Goal: Task Accomplishment & Management: Use online tool/utility

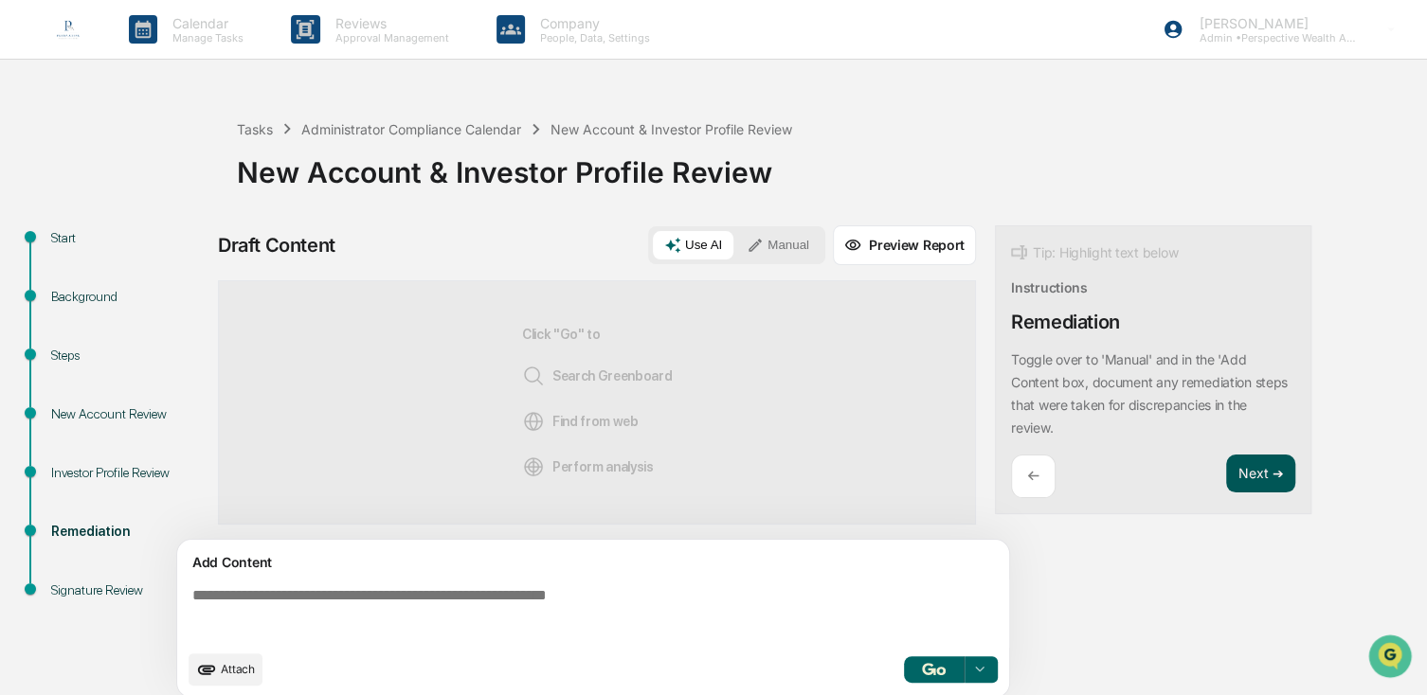
scroll to position [15, 0]
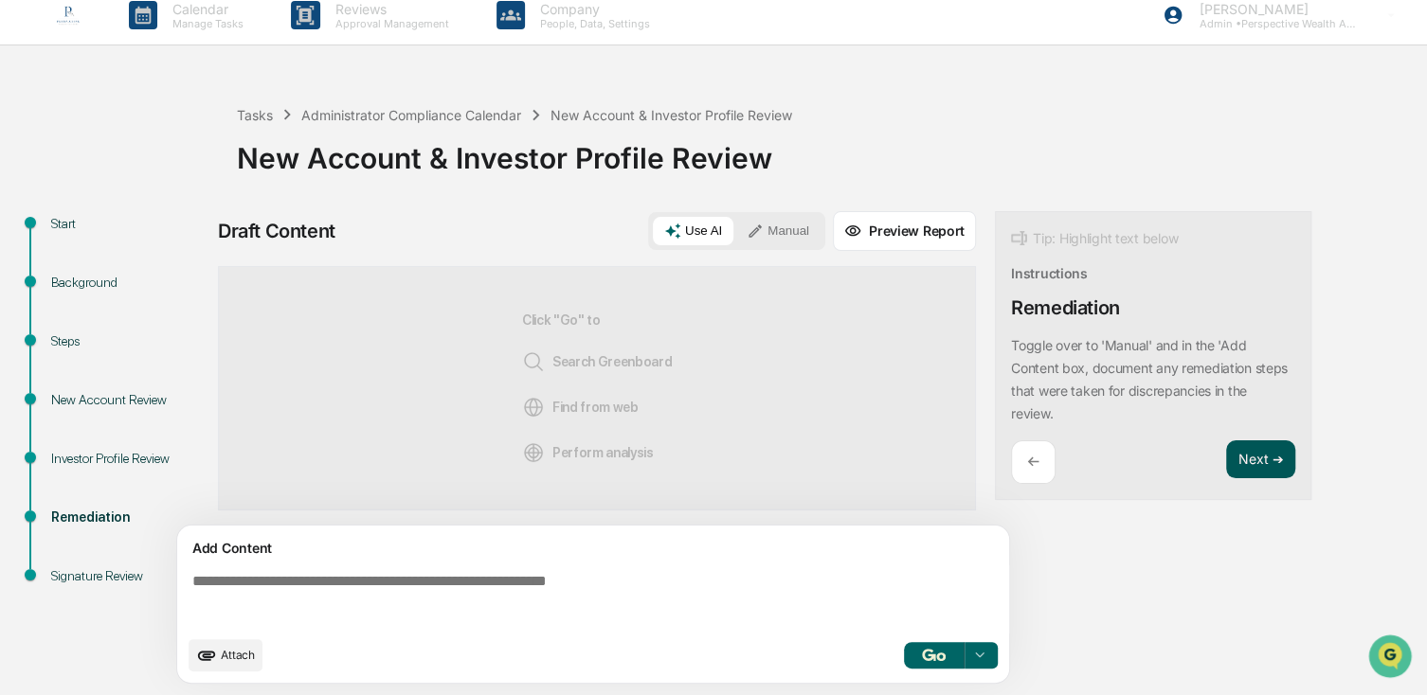
click at [1138, 469] on button "Next ➔" at bounding box center [1260, 460] width 69 height 39
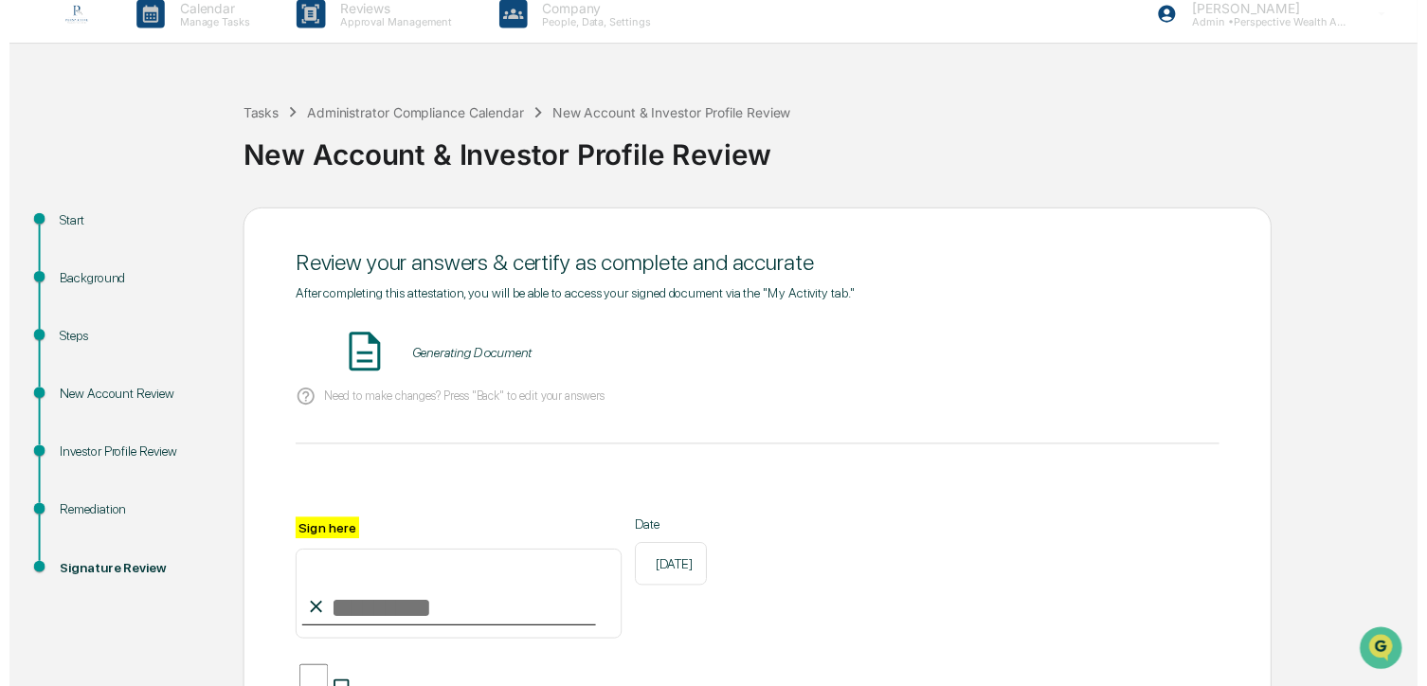
scroll to position [208, 0]
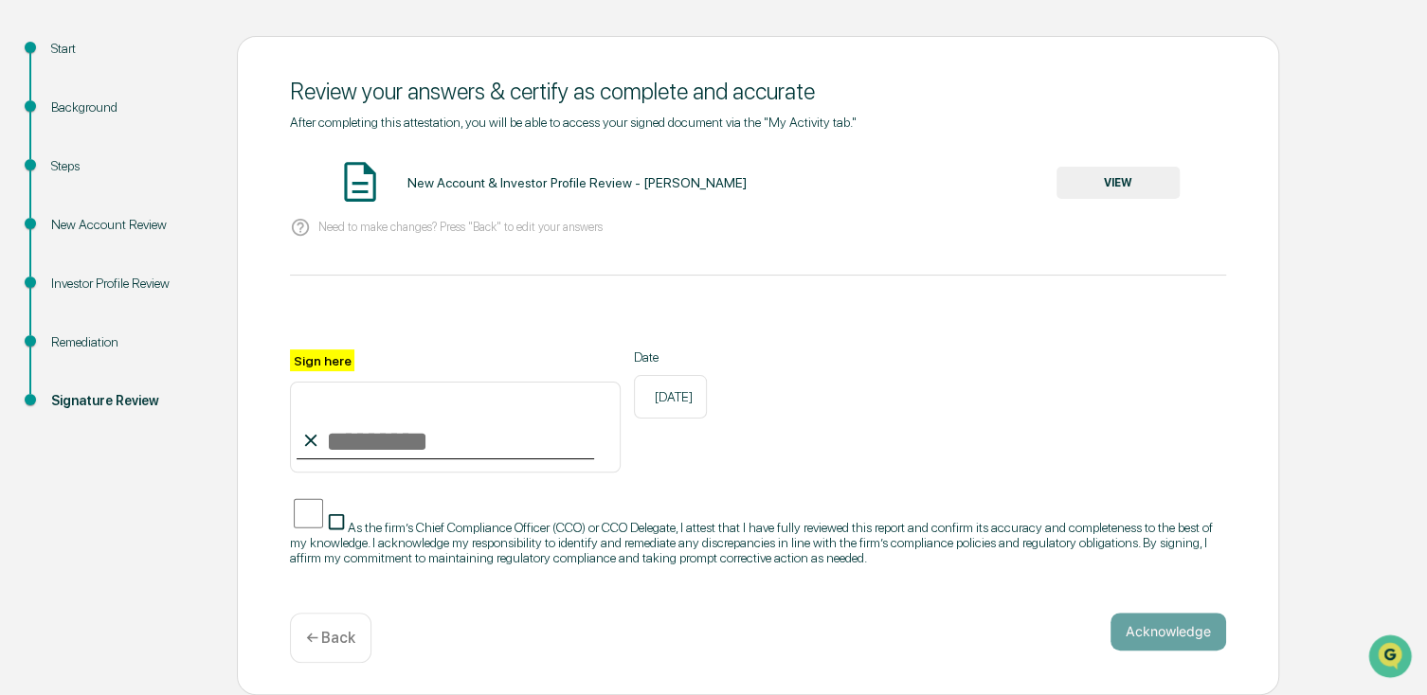
click at [321, 522] on p "← Back" at bounding box center [330, 638] width 49 height 18
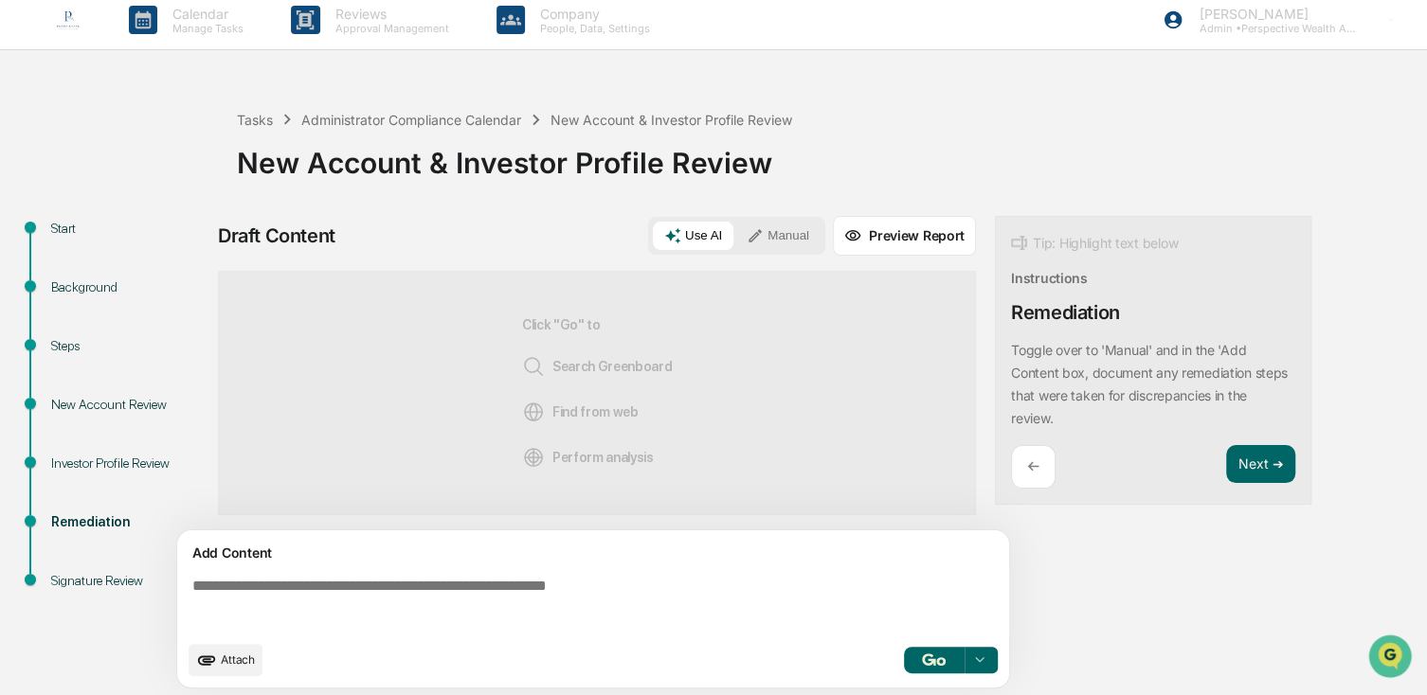
scroll to position [15, 0]
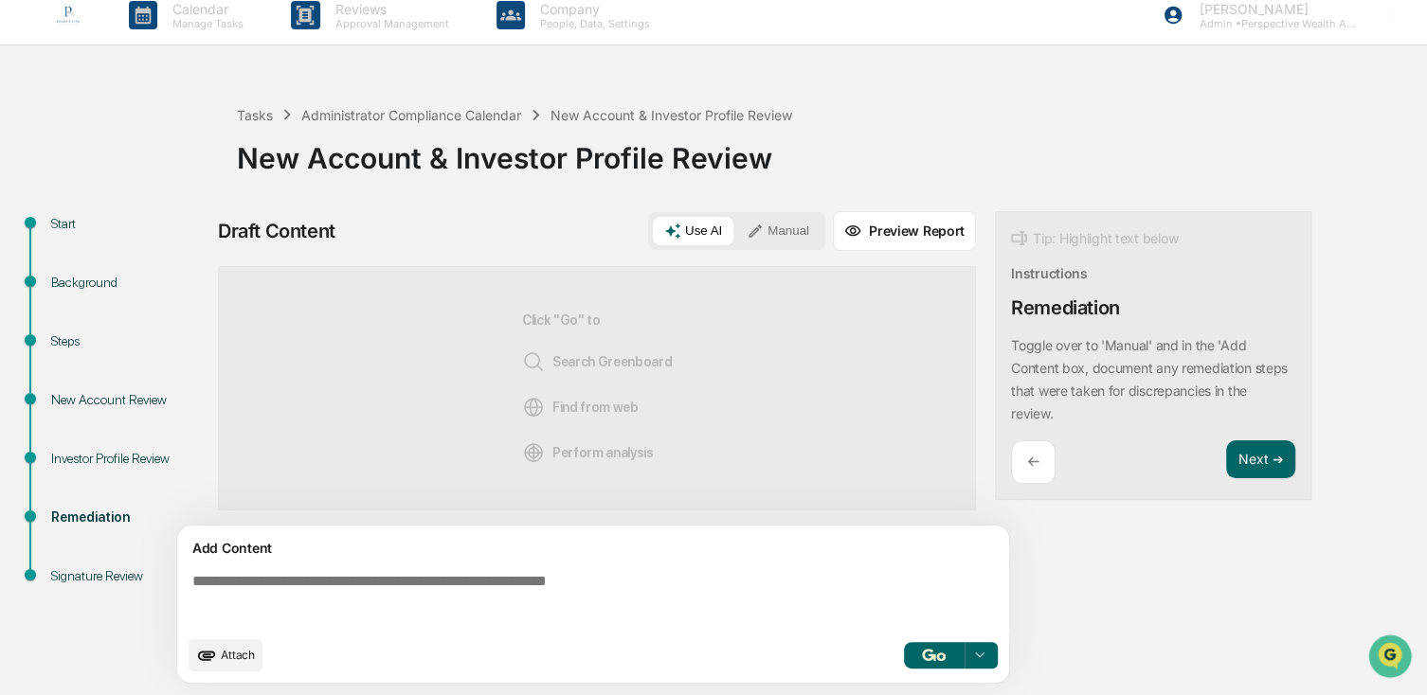
click at [1042, 448] on div "←" at bounding box center [1033, 463] width 45 height 45
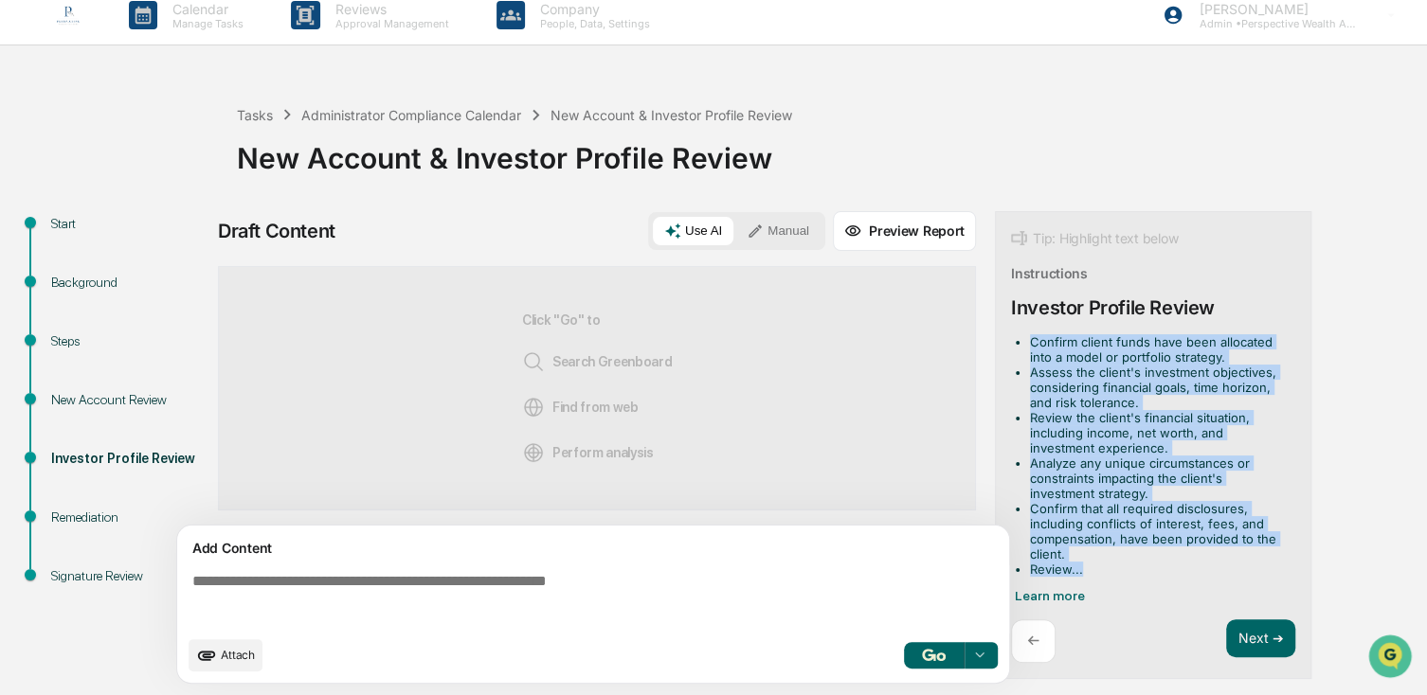
drag, startPoint x: 1030, startPoint y: 344, endPoint x: 1153, endPoint y: 559, distance: 247.9
click at [1138, 522] on ul "Confirm client funds have been allocated into a model or portfolio strategy. As…" at bounding box center [1149, 455] width 277 height 243
click at [1138, 458] on li "Analyze any unique circumstances or constraints impacting the client's investme…" at bounding box center [1159, 478] width 258 height 45
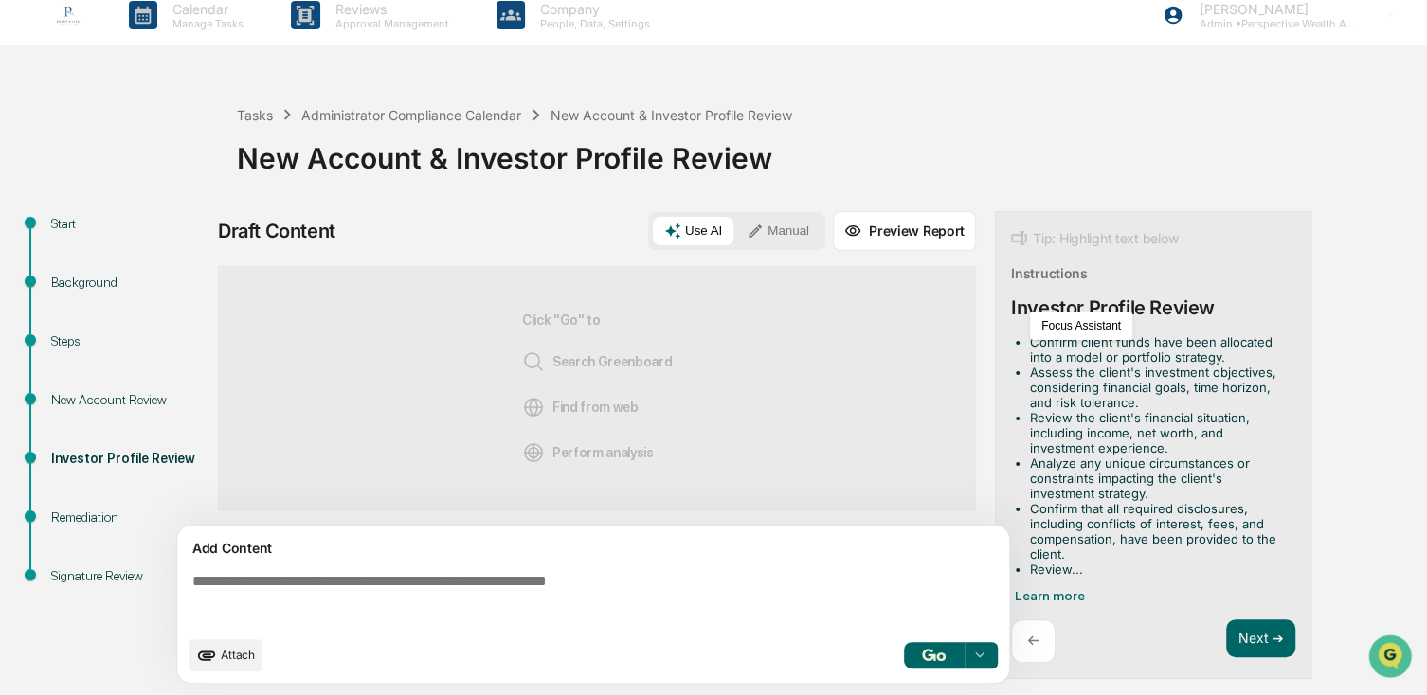
click at [1115, 445] on li "Review the client's financial situation, including income, net worth, and inves…" at bounding box center [1159, 432] width 258 height 45
drag, startPoint x: 1115, startPoint y: 445, endPoint x: 1057, endPoint y: 358, distance: 104.6
click at [1057, 358] on li "Confirm client funds have been allocated into a model or portfolio strategy." at bounding box center [1159, 349] width 258 height 30
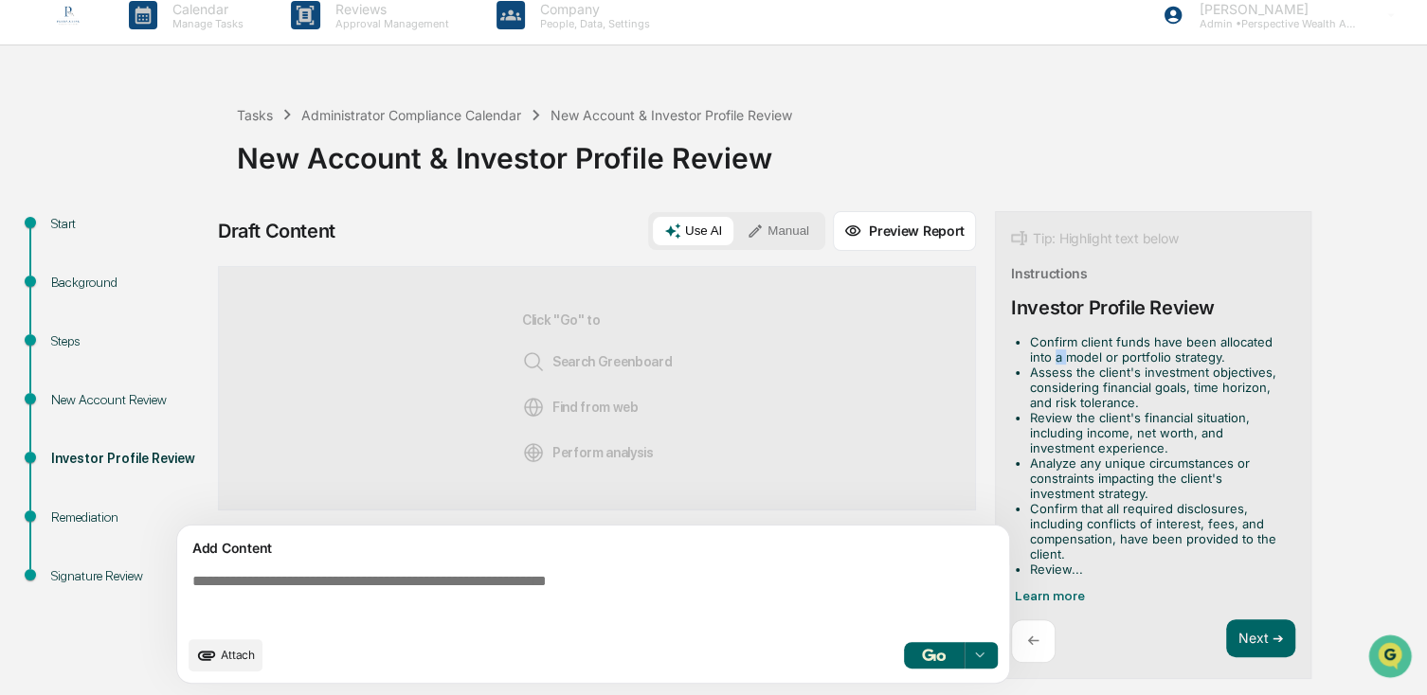
click at [1057, 358] on li "Confirm client funds have been allocated into a model or portfolio strategy." at bounding box center [1159, 349] width 258 height 30
drag, startPoint x: 1057, startPoint y: 358, endPoint x: 1061, endPoint y: 449, distance: 91.0
click at [1061, 446] on li "Review the client's financial situation, including income, net worth, and inves…" at bounding box center [1159, 432] width 258 height 45
click at [1053, 482] on li "Analyze any unique circumstances or constraints impacting the client's investme…" at bounding box center [1159, 478] width 258 height 45
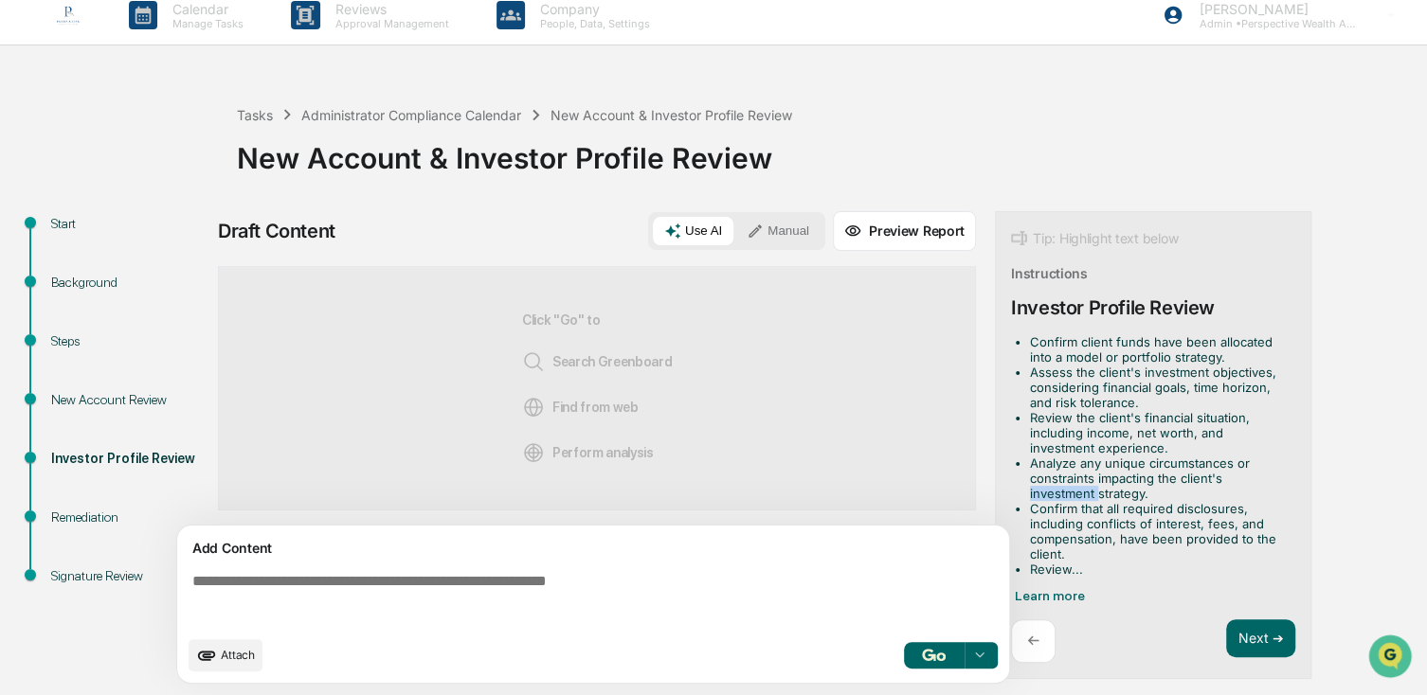
click at [1053, 482] on li "Analyze any unique circumstances or constraints impacting the client's investme…" at bounding box center [1159, 478] width 258 height 45
drag, startPoint x: 1053, startPoint y: 482, endPoint x: 1043, endPoint y: 561, distance: 79.2
click at [1043, 522] on li "Review..." at bounding box center [1159, 569] width 258 height 15
click at [1042, 522] on li "Review..." at bounding box center [1159, 569] width 258 height 15
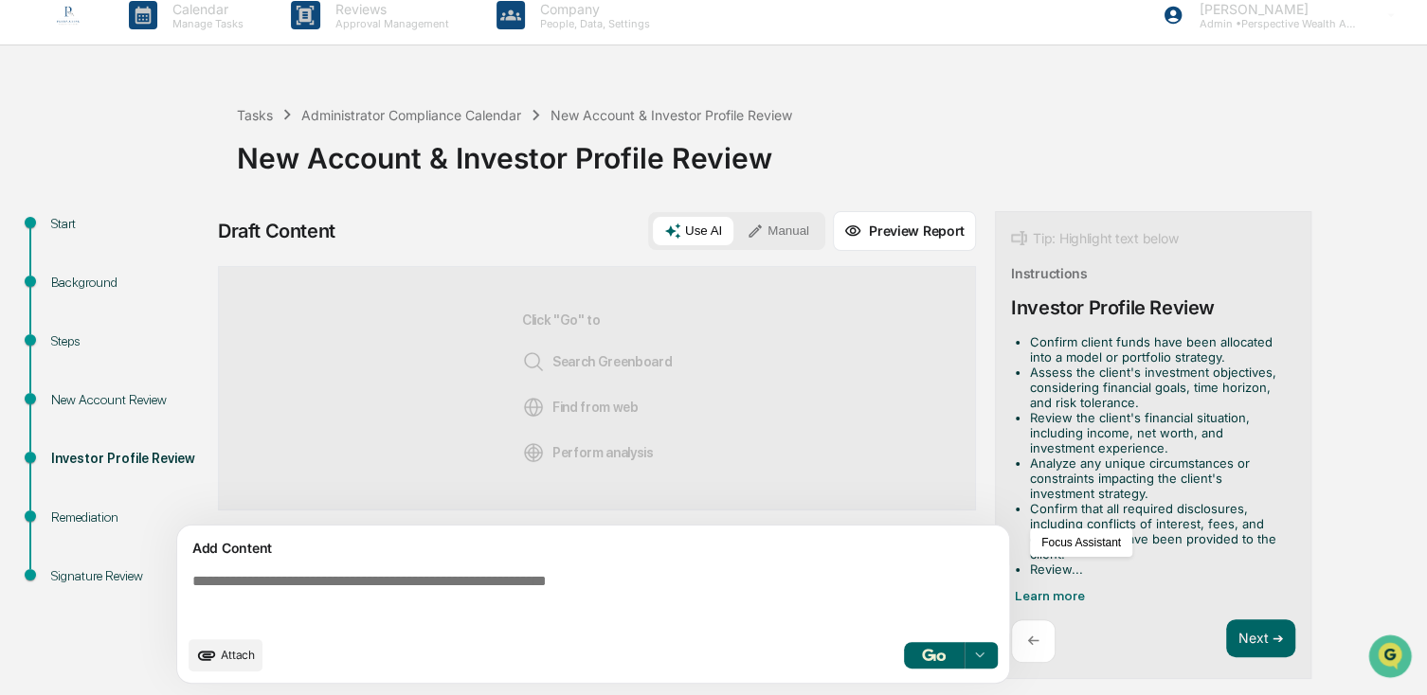
drag, startPoint x: 1042, startPoint y: 560, endPoint x: 1034, endPoint y: 517, distance: 43.5
click at [1034, 517] on li "Confirm that all required disclosures, including conflicts of interest, fees, a…" at bounding box center [1159, 531] width 258 height 61
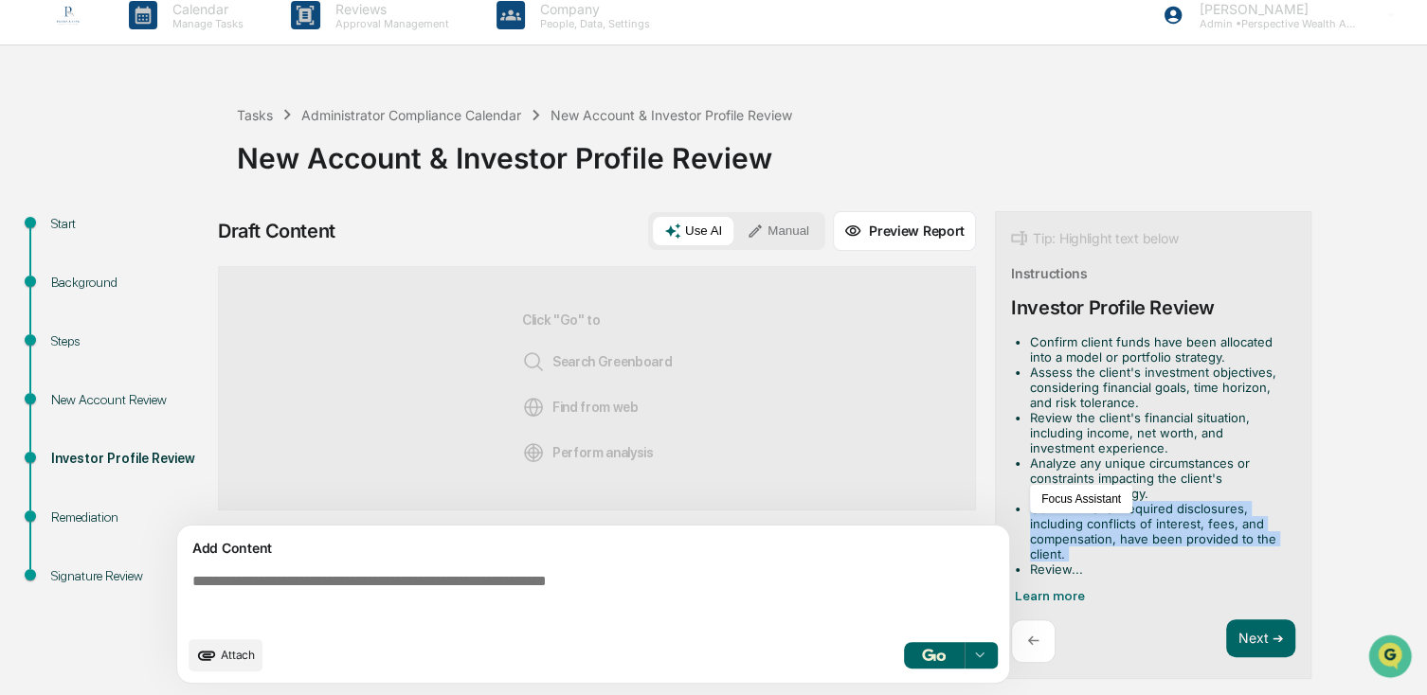
click at [1034, 517] on li "Confirm that all required disclosures, including conflicts of interest, fees, a…" at bounding box center [1159, 531] width 258 height 61
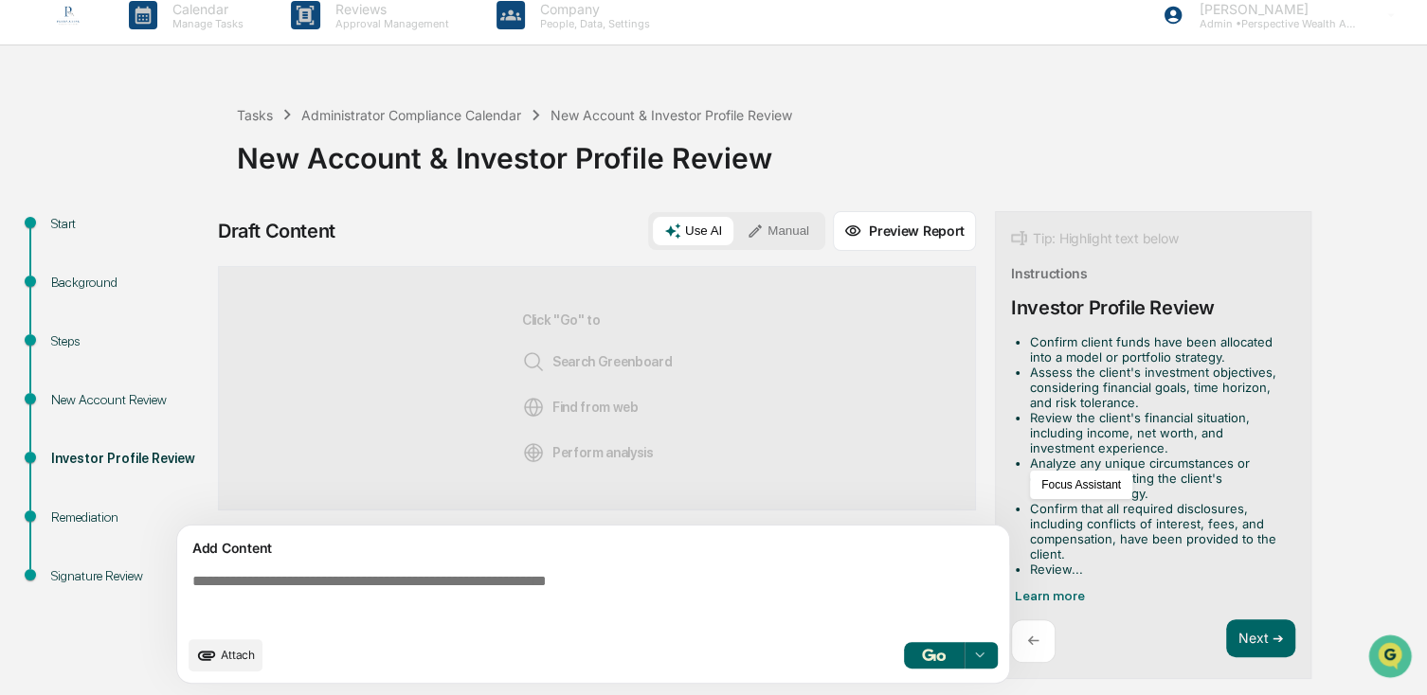
drag, startPoint x: 1034, startPoint y: 517, endPoint x: 1027, endPoint y: 421, distance: 96.9
click at [1027, 440] on ul "Confirm client funds have been allocated into a model or portfolio strategy. As…" at bounding box center [1149, 455] width 277 height 243
click at [1038, 375] on li "Assess the client's investment objectives, considering financial goals, time ho…" at bounding box center [1159, 387] width 258 height 45
click at [1047, 355] on li "Confirm client funds have been allocated into a model or portfolio strategy." at bounding box center [1159, 349] width 258 height 30
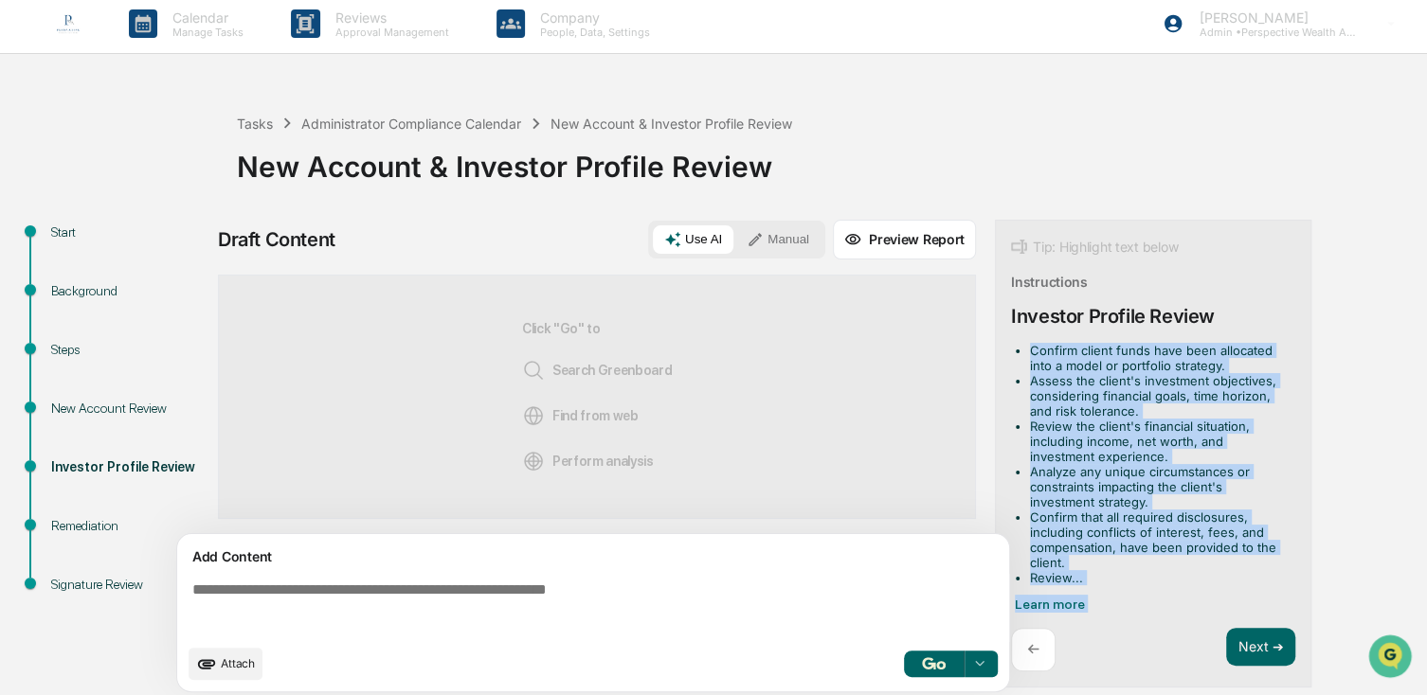
scroll to position [0, 0]
